Goal: Check status: Check status

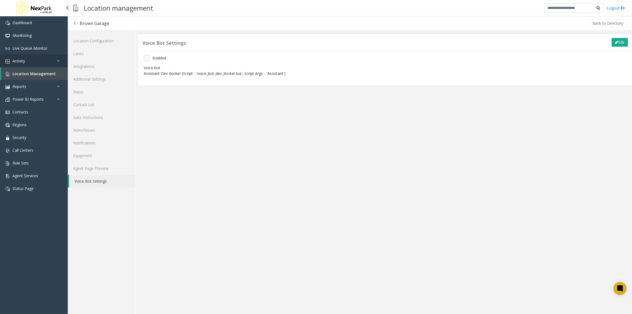
click at [20, 60] on span "Activity" at bounding box center [18, 60] width 12 height 5
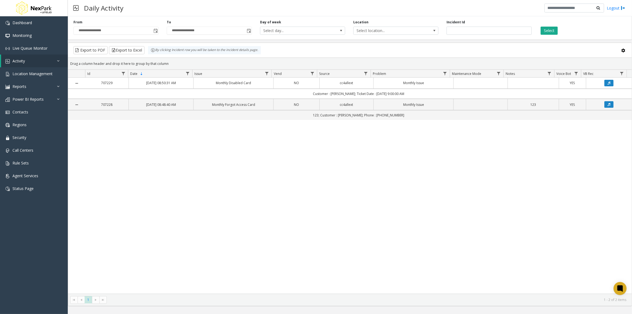
click at [576, 83] on link "YES" at bounding box center [572, 82] width 20 height 5
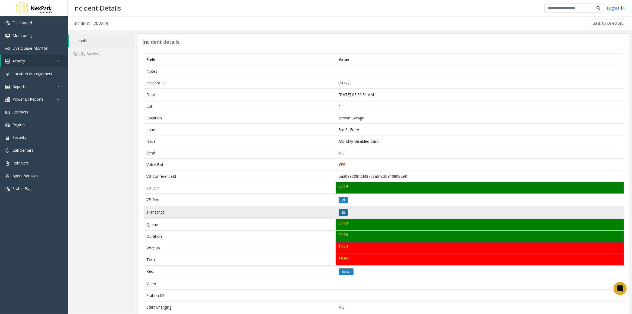
click at [343, 215] on button at bounding box center [343, 212] width 9 height 7
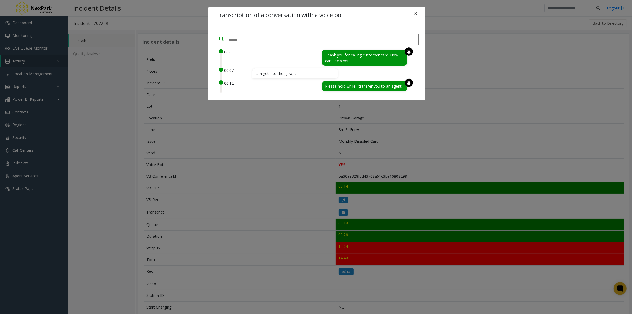
click at [416, 12] on span "×" at bounding box center [415, 14] width 3 height 8
